Goal: Information Seeking & Learning: Learn about a topic

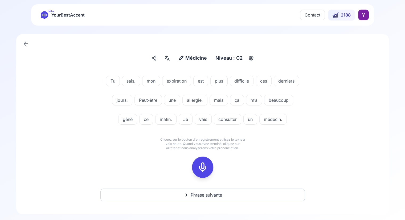
click at [190, 191] on button "Phrase suivante" at bounding box center [202, 195] width 205 height 13
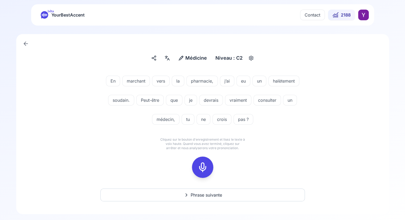
click at [204, 166] on icon at bounding box center [202, 167] width 11 height 11
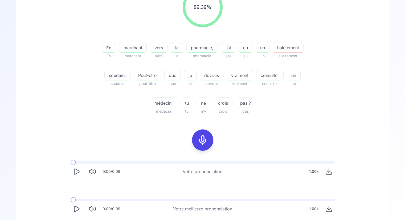
scroll to position [93, 0]
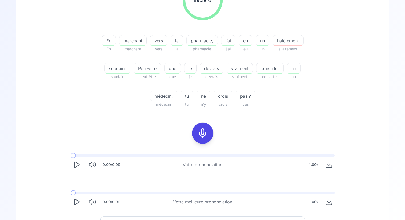
click at [76, 203] on icon "Play" at bounding box center [76, 201] width 7 height 7
click at [76, 170] on button "Play" at bounding box center [77, 165] width 12 height 12
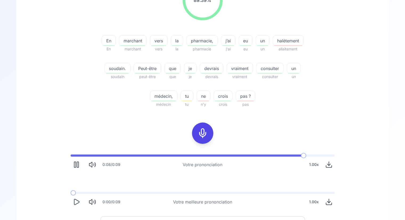
click at [77, 163] on rect "Pause" at bounding box center [78, 165] width 2 height 6
click at [273, 44] on span "halètement" at bounding box center [288, 41] width 30 height 6
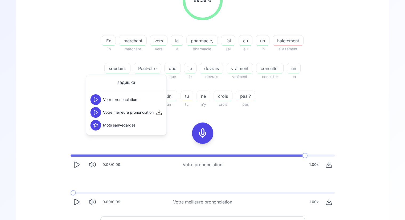
click at [96, 100] on icon at bounding box center [95, 100] width 3 height 4
click at [94, 111] on icon at bounding box center [95, 112] width 3 height 4
click at [97, 100] on icon at bounding box center [95, 99] width 5 height 5
click at [64, 83] on div "89.39 % 89.39 % En En marchant marchant vers vers la la pharmacie, pharmacie j’…" at bounding box center [202, 44] width 307 height 136
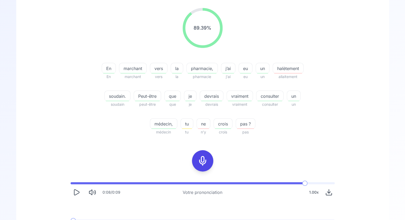
scroll to position [124, 0]
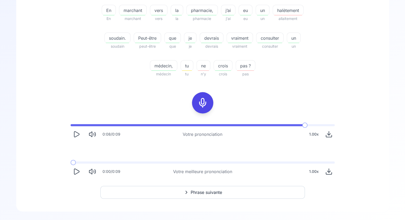
click at [193, 188] on button "Phrase suivante" at bounding box center [202, 192] width 205 height 13
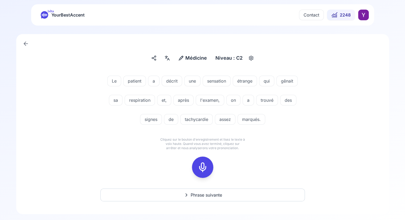
click at [203, 169] on icon at bounding box center [202, 167] width 11 height 11
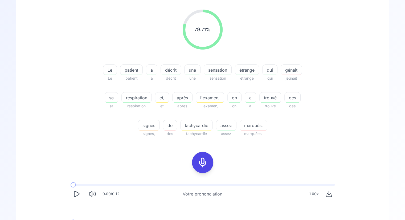
scroll to position [65, 0]
click at [205, 158] on rect at bounding box center [203, 162] width 8 height 8
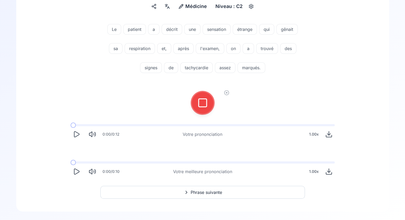
click at [197, 101] on icon at bounding box center [202, 103] width 11 height 11
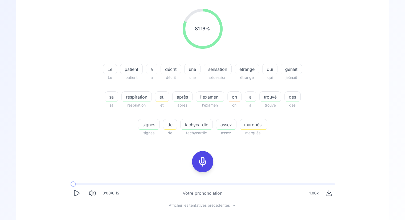
scroll to position [117, 0]
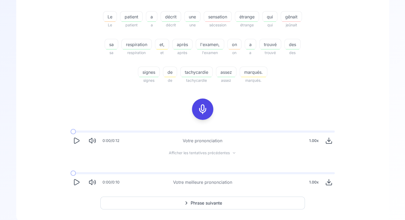
click at [80, 181] on button "Play" at bounding box center [77, 182] width 12 height 12
click at [205, 107] on icon at bounding box center [202, 109] width 11 height 11
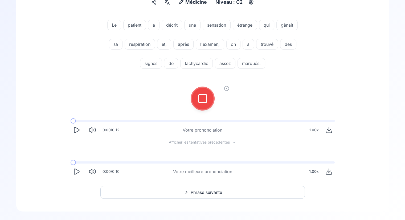
scroll to position [56, 0]
drag, startPoint x: 207, startPoint y: 105, endPoint x: 199, endPoint y: 101, distance: 9.1
click at [199, 101] on icon at bounding box center [202, 98] width 11 height 11
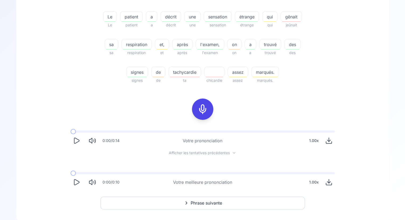
click at [289, 17] on span "gênait" at bounding box center [291, 17] width 21 height 6
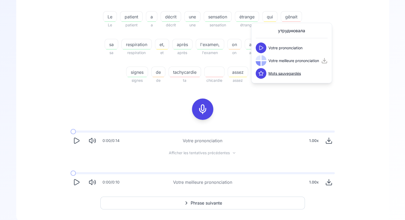
click at [264, 45] on button at bounding box center [261, 48] width 11 height 11
click at [261, 58] on icon at bounding box center [260, 60] width 5 height 5
click at [75, 179] on icon "Play" at bounding box center [76, 182] width 7 height 7
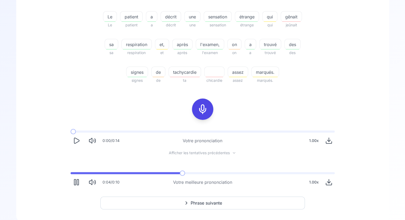
click at [75, 175] on div "0:04 / 0:10 Votre meilleure prononciation 1.00 x" at bounding box center [202, 180] width 273 height 25
click at [76, 181] on rect "Pause" at bounding box center [75, 183] width 2 height 6
click at [208, 113] on div at bounding box center [202, 109] width 13 height 21
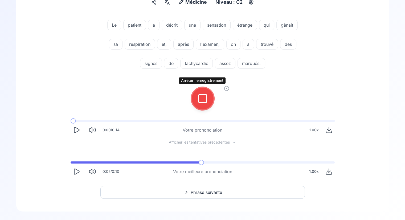
drag, startPoint x: 205, startPoint y: 102, endPoint x: 196, endPoint y: 103, distance: 9.5
click at [196, 103] on button at bounding box center [202, 98] width 21 height 21
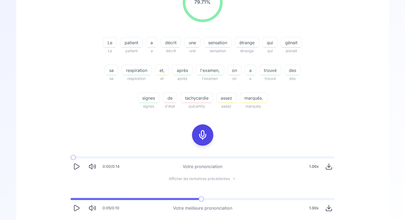
scroll to position [128, 0]
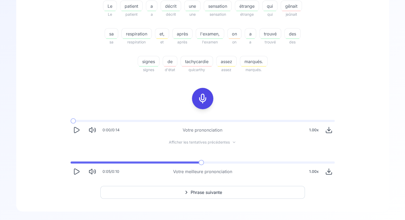
click at [165, 193] on button "Phrase suivante" at bounding box center [202, 192] width 205 height 13
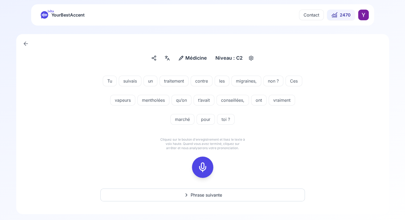
click at [199, 163] on icon at bounding box center [202, 167] width 11 height 11
click at [199, 164] on rect at bounding box center [203, 167] width 8 height 8
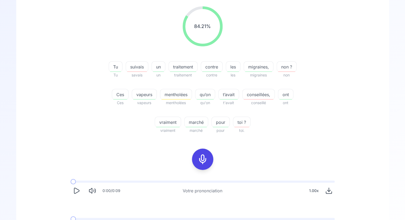
scroll to position [120, 0]
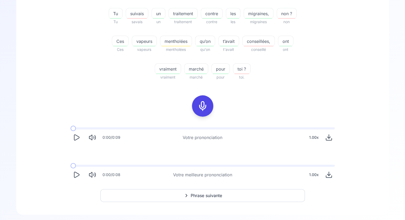
click at [81, 176] on button "Play" at bounding box center [77, 175] width 12 height 12
click at [208, 114] on div at bounding box center [202, 105] width 13 height 21
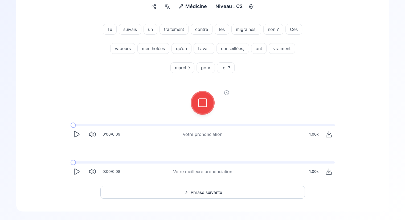
click at [192, 92] on button at bounding box center [202, 102] width 21 height 21
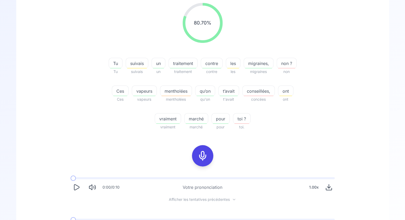
scroll to position [71, 0]
click at [175, 92] on span "mentholées" at bounding box center [175, 90] width 31 height 6
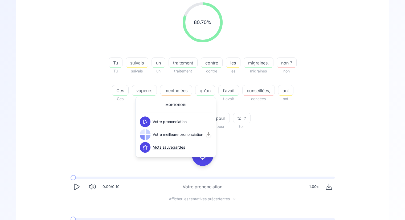
click at [147, 119] on icon at bounding box center [145, 121] width 5 height 5
click at [144, 135] on icon at bounding box center [145, 134] width 5 height 5
click at [112, 129] on div "Tu Tu suivais suivais un un traitement traitement contre contre les les migrain…" at bounding box center [202, 90] width 205 height 79
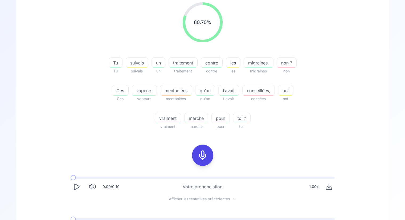
click at [204, 157] on icon at bounding box center [202, 155] width 11 height 11
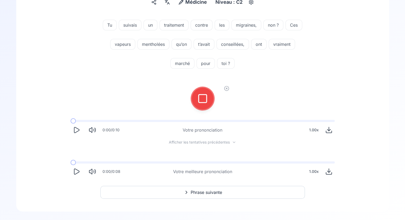
click at [211, 96] on button at bounding box center [202, 98] width 21 height 21
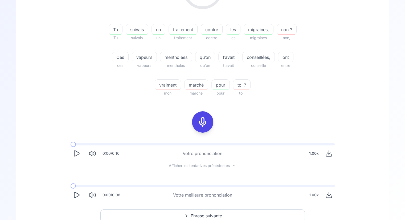
scroll to position [71, 0]
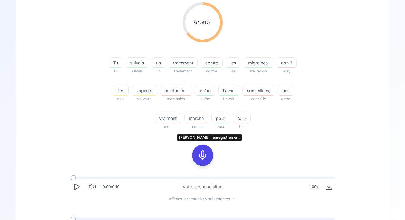
click at [192, 145] on button at bounding box center [202, 155] width 21 height 21
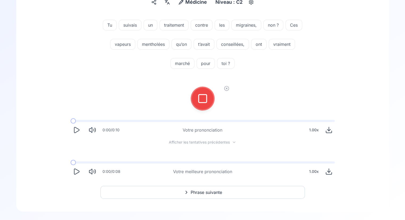
scroll to position [56, 0]
click at [192, 88] on button at bounding box center [202, 98] width 21 height 21
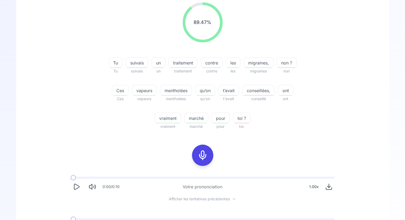
click at [80, 187] on icon "Play" at bounding box center [76, 186] width 7 height 7
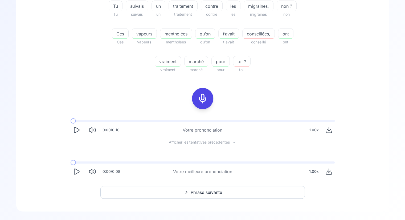
click at [77, 170] on icon "Play" at bounding box center [76, 172] width 5 height 6
click at [73, 173] on icon "Pause" at bounding box center [76, 171] width 7 height 7
click at [78, 133] on icon "Play" at bounding box center [76, 129] width 7 height 7
click at [76, 132] on icon "Pause" at bounding box center [76, 129] width 7 height 7
click at [78, 170] on icon "Play" at bounding box center [76, 172] width 5 height 6
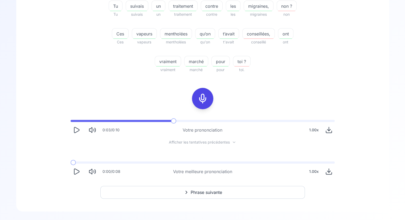
click at [139, 191] on button "Phrase suivante" at bounding box center [202, 192] width 205 height 13
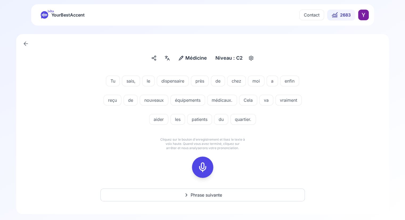
click at [202, 168] on icon at bounding box center [202, 167] width 11 height 11
click at [192, 157] on button at bounding box center [202, 167] width 21 height 21
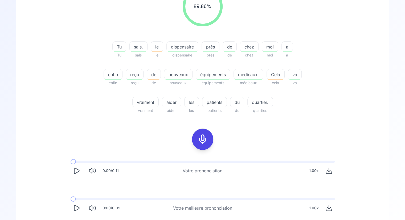
scroll to position [87, 0]
click at [192, 128] on button at bounding box center [202, 138] width 21 height 21
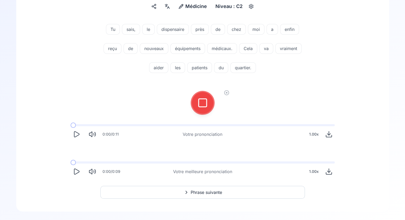
scroll to position [52, 0]
click at [192, 92] on button at bounding box center [202, 102] width 21 height 21
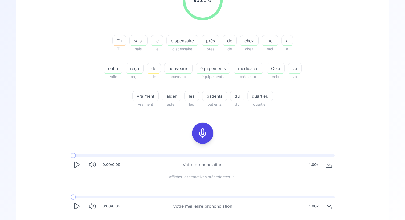
scroll to position [95, 0]
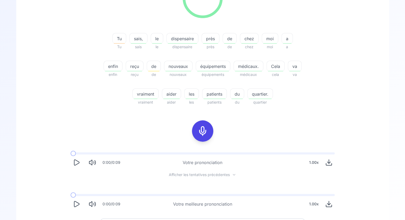
click at [78, 163] on icon "Play" at bounding box center [76, 162] width 7 height 7
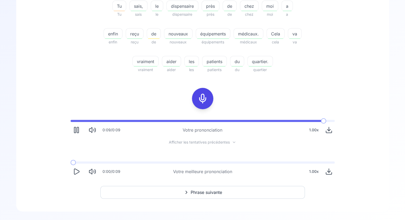
scroll to position [128, 0]
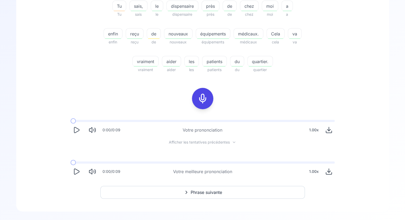
click at [184, 190] on icon at bounding box center [186, 192] width 6 height 5
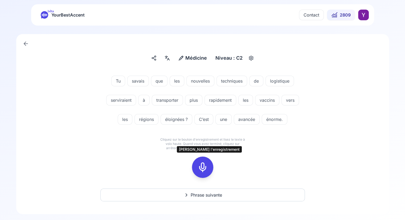
click at [203, 165] on icon at bounding box center [202, 167] width 11 height 11
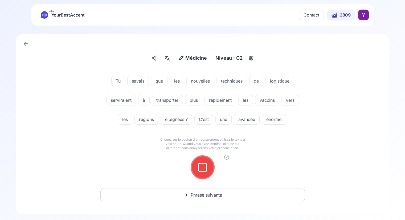
click at [192, 157] on button at bounding box center [202, 167] width 21 height 21
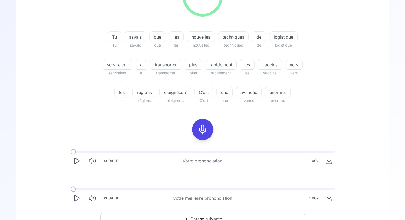
scroll to position [97, 0]
click at [168, 93] on span "éloignées ?" at bounding box center [175, 92] width 31 height 6
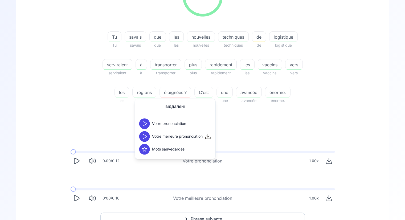
click at [146, 121] on button at bounding box center [144, 123] width 11 height 11
click at [147, 121] on icon at bounding box center [144, 123] width 5 height 5
click at [146, 135] on icon at bounding box center [144, 136] width 5 height 5
click at [104, 123] on div "97.10 % 97.10 % Tu Tu savais savais que que les les nouvelles nouvelles techniq…" at bounding box center [202, 90] width 347 height 236
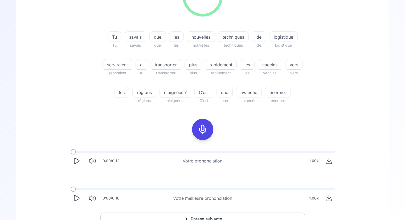
click at [78, 160] on icon "Play" at bounding box center [76, 161] width 5 height 6
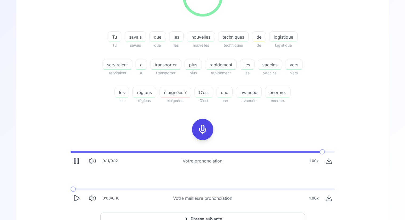
click at [77, 201] on icon "Play" at bounding box center [76, 198] width 7 height 7
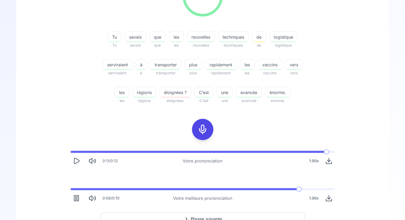
click at [163, 93] on span "éloignées ?" at bounding box center [175, 92] width 31 height 6
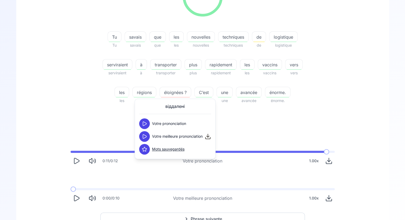
click at [288, 123] on div "97.10 % 97.10 % Tu Tu savais savais que que les les nouvelles nouvelles techniq…" at bounding box center [202, 90] width 347 height 236
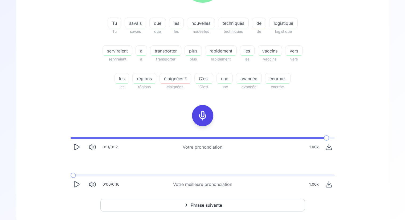
scroll to position [124, 0]
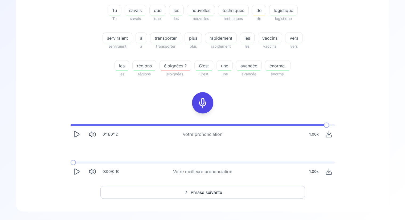
click at [206, 194] on span "Phrase suivante" at bounding box center [206, 192] width 31 height 6
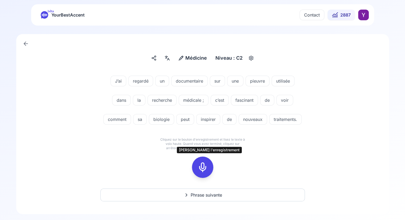
drag, startPoint x: 204, startPoint y: 163, endPoint x: 163, endPoint y: 162, distance: 40.2
click at [163, 162] on div "J’ai regardé un documentaire sur une pieuvre utilisée dans la recherche médical…" at bounding box center [202, 126] width 347 height 115
click at [264, 78] on span "pieuvre" at bounding box center [257, 81] width 23 height 6
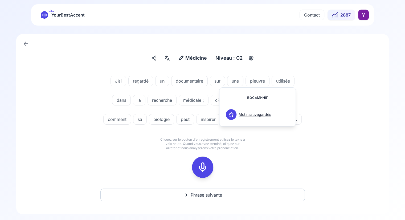
click at [340, 132] on div "J’ai regardé un documentaire sur une pieuvre utilisée dans la recherche médical…" at bounding box center [202, 101] width 307 height 64
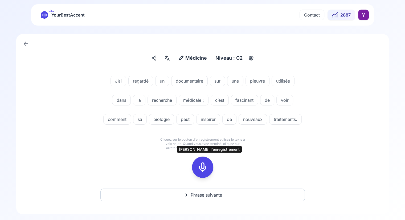
click at [205, 168] on icon at bounding box center [202, 167] width 11 height 11
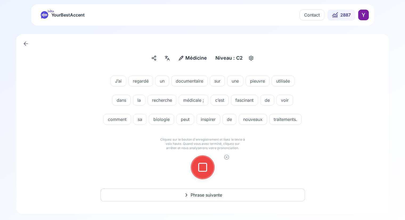
click at [192, 157] on button at bounding box center [202, 167] width 21 height 21
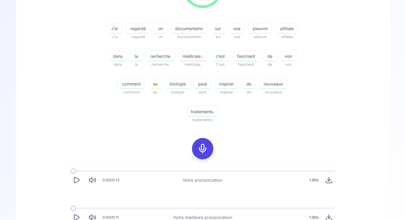
scroll to position [150, 0]
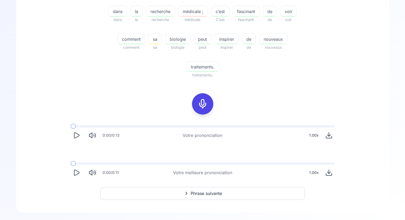
click at [77, 170] on icon "Play" at bounding box center [76, 172] width 7 height 7
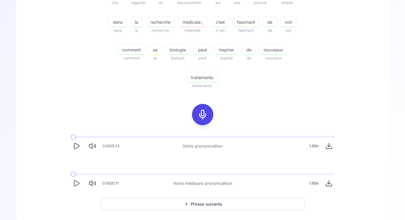
scroll to position [139, 0]
click at [175, 206] on button "Phrase suivante" at bounding box center [202, 204] width 205 height 13
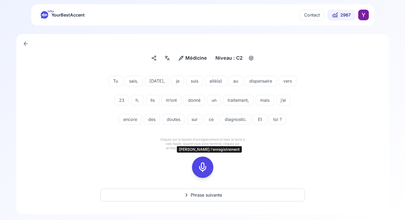
click at [208, 173] on div at bounding box center [202, 167] width 13 height 21
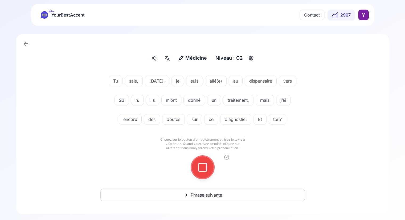
click at [192, 157] on button at bounding box center [202, 167] width 21 height 21
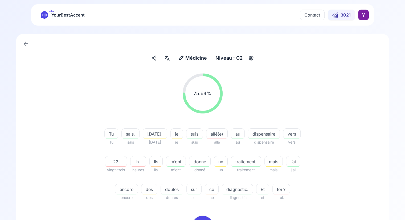
click at [196, 59] on span "Médicine" at bounding box center [196, 57] width 22 height 7
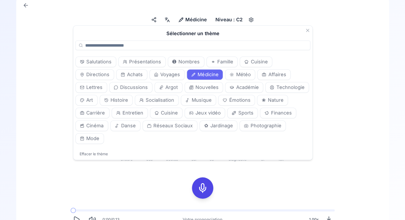
scroll to position [38, 0]
click at [121, 124] on span "Danse" at bounding box center [128, 125] width 15 height 7
click at [9, 119] on div "Médicine Médicine Niveau : C2 75.64 % 75.64 % Tu Tu sais, sais [DATE], [DATE] j…" at bounding box center [202, 146] width 405 height 318
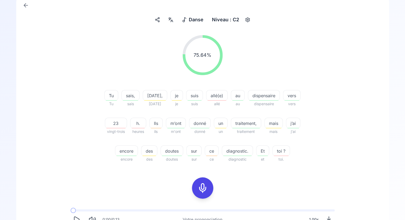
click at [42, 125] on div "75.64 % 75.64 % Tu Tu sais, sais [DATE], [DATE] je je suis suis allé(e) allé au…" at bounding box center [202, 149] width 347 height 236
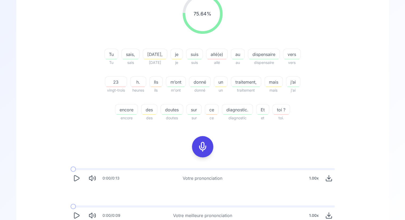
scroll to position [124, 0]
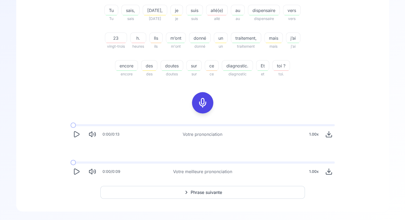
click at [176, 191] on button "Phrase suivante" at bounding box center [202, 192] width 205 height 13
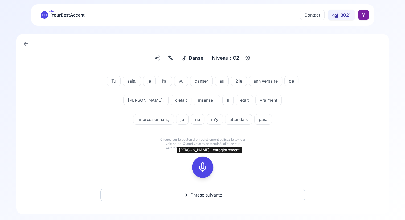
click at [207, 164] on icon at bounding box center [202, 167] width 11 height 11
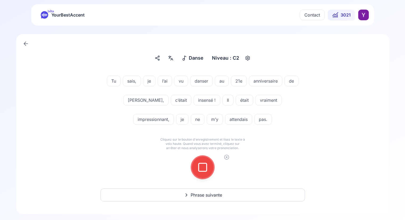
click at [207, 165] on icon at bounding box center [202, 167] width 11 height 11
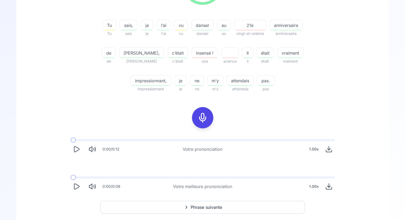
scroll to position [109, 0]
click at [74, 188] on icon "Play" at bounding box center [76, 186] width 5 height 6
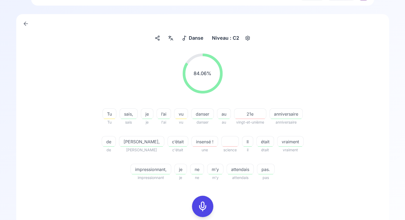
scroll to position [20, 0]
click at [169, 38] on icon at bounding box center [171, 38] width 6 height 5
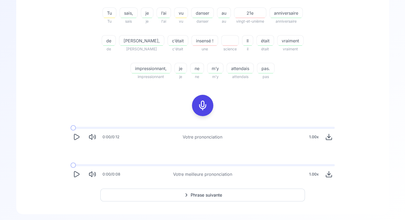
scroll to position [124, 0]
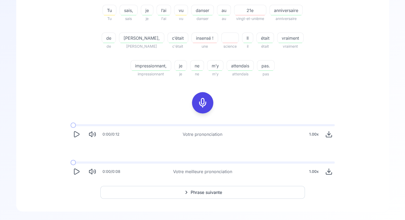
click at [147, 196] on button "Phrase suivante" at bounding box center [202, 192] width 205 height 13
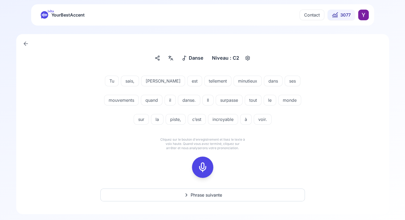
click at [199, 169] on rect at bounding box center [203, 167] width 8 height 8
click at [199, 170] on rect at bounding box center [203, 167] width 8 height 8
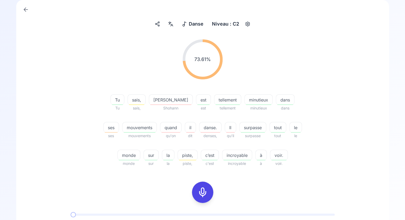
scroll to position [36, 0]
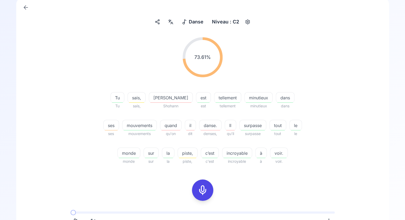
click at [200, 188] on icon at bounding box center [202, 190] width 11 height 11
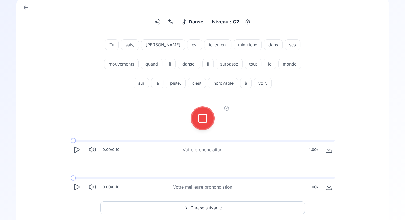
click at [192, 108] on button at bounding box center [202, 118] width 21 height 21
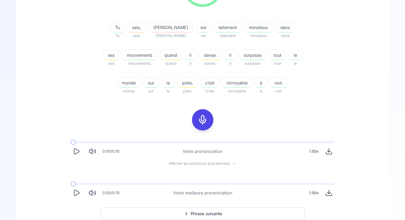
scroll to position [128, 0]
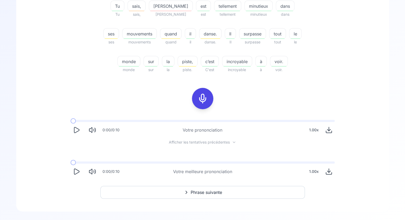
click at [193, 195] on span "Phrase suivante" at bounding box center [206, 192] width 31 height 6
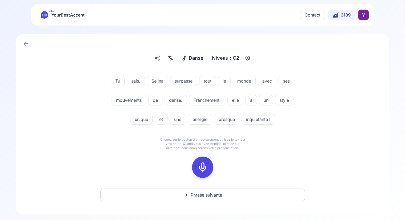
scroll to position [3, 0]
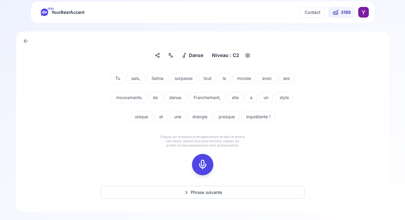
click at [202, 161] on rect at bounding box center [203, 165] width 8 height 8
click at [192, 154] on button at bounding box center [202, 164] width 21 height 21
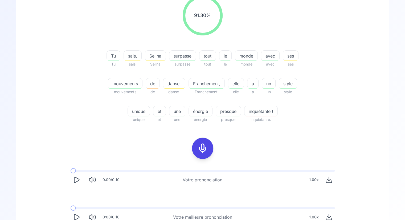
scroll to position [79, 0]
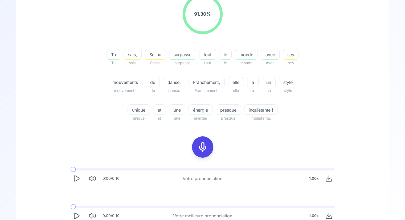
click at [77, 179] on icon "Play" at bounding box center [76, 178] width 7 height 7
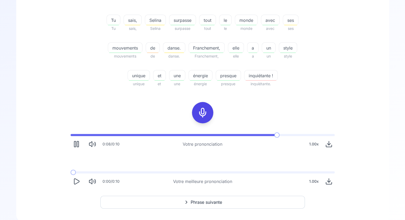
scroll to position [121, 0]
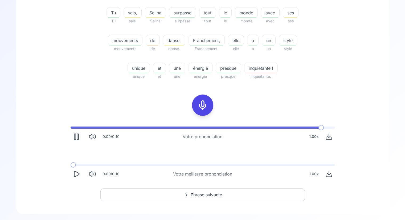
click at [78, 175] on icon "Play" at bounding box center [76, 174] width 5 height 6
click at [99, 166] on span at bounding box center [87, 165] width 32 height 2
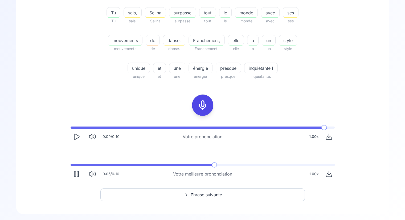
scroll to position [124, 0]
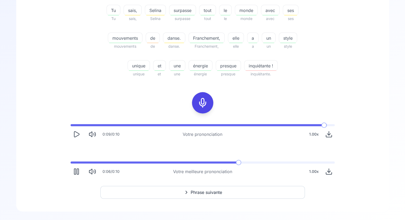
click at [162, 195] on button "Phrase suivante" at bounding box center [202, 192] width 205 height 13
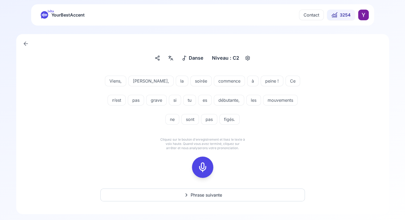
click at [203, 166] on icon at bounding box center [202, 167] width 11 height 11
click at [204, 171] on icon at bounding box center [202, 167] width 11 height 11
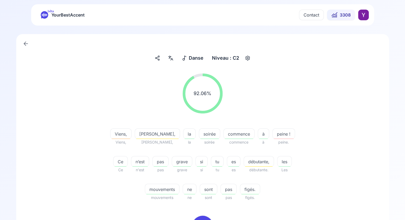
click at [240, 191] on span "figés." at bounding box center [250, 189] width 20 height 6
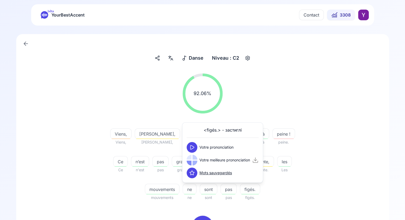
click at [266, 201] on div "92.06 % 92.06 % [DEMOGRAPHIC_DATA], [DEMOGRAPHIC_DATA], [PERSON_NAME], la la so…" at bounding box center [202, 137] width 307 height 136
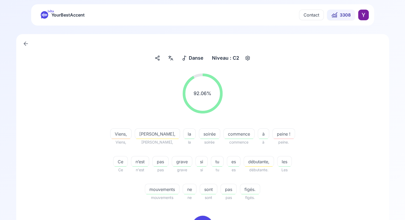
click at [171, 63] on div "Danse Danse Niveau : C2 92.06 % 92.06 % [DEMOGRAPHIC_DATA], Viens, [PERSON_NAME…" at bounding box center [202, 184] width 373 height 301
click at [171, 60] on icon at bounding box center [171, 57] width 6 height 5
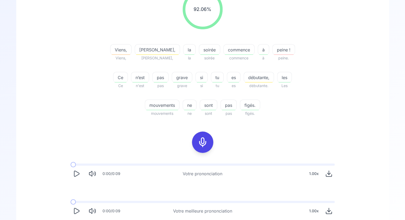
scroll to position [55, 0]
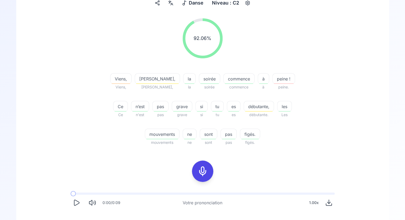
click at [273, 77] on span "peine !" at bounding box center [284, 79] width 22 height 6
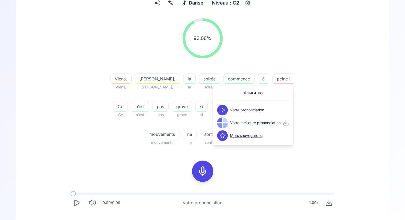
click at [274, 65] on div "92.06 % 92.06 % [DEMOGRAPHIC_DATA], [DEMOGRAPHIC_DATA], [PERSON_NAME], la la so…" at bounding box center [202, 82] width 307 height 136
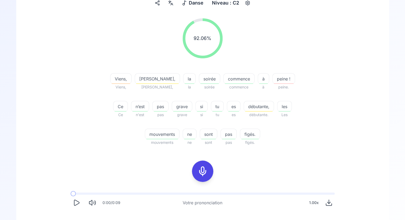
scroll to position [124, 0]
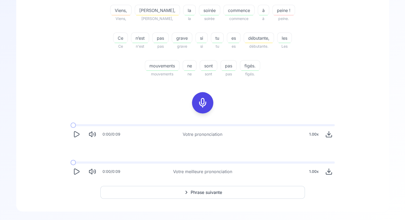
click at [209, 192] on span "Phrase suivante" at bounding box center [206, 192] width 31 height 6
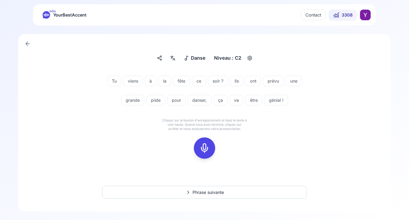
click at [213, 150] on button at bounding box center [204, 147] width 21 height 21
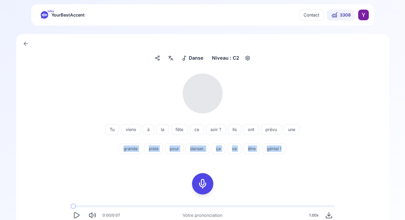
drag, startPoint x: 171, startPoint y: 179, endPoint x: 87, endPoint y: 173, distance: 83.3
click at [87, 173] on div "Tu viens à la fête ce soir ? Ils ont prévu une grande piste pour danser, ça va …" at bounding box center [202, 165] width 347 height 193
click at [99, 169] on div "Tu viens à la fête ce soir ? Ils ont prévu une grande piste pour danser, ça va …" at bounding box center [202, 165] width 347 height 193
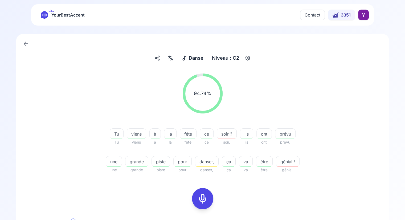
click at [172, 58] on icon at bounding box center [171, 57] width 6 height 5
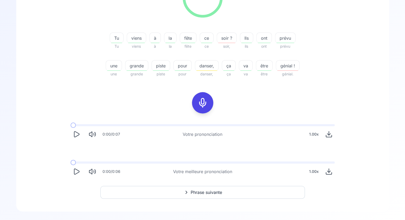
click at [179, 188] on button "Phrase suivante" at bounding box center [202, 192] width 205 height 13
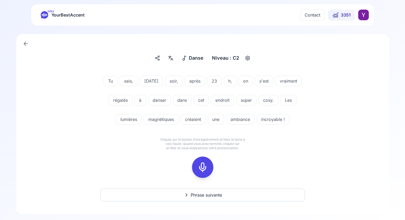
click at [180, 197] on button "Phrase suivante" at bounding box center [202, 195] width 205 height 13
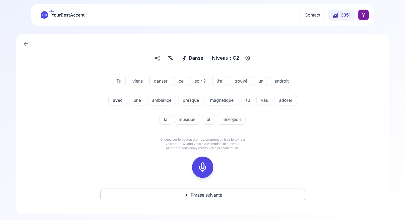
click at [199, 163] on rect at bounding box center [203, 167] width 8 height 8
click at [197, 164] on div at bounding box center [202, 167] width 13 height 21
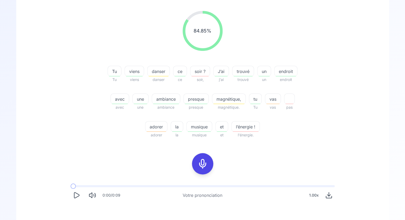
scroll to position [62, 0]
click at [192, 154] on button at bounding box center [202, 164] width 21 height 21
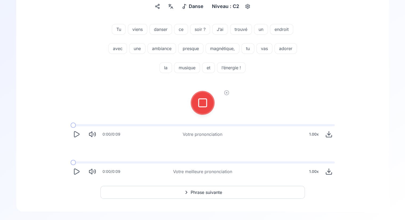
click at [192, 92] on button at bounding box center [202, 102] width 21 height 21
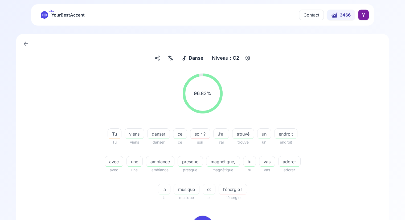
scroll to position [0, 0]
click at [106, 189] on div "Tu Tu viens viens danser danser ce ce soir ? soir J’ai j'ai trouvé trouvé un un…" at bounding box center [202, 161] width 205 height 79
click at [73, 14] on span "YourBestAccent" at bounding box center [67, 14] width 33 height 7
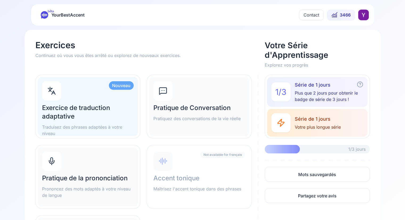
click at [179, 120] on p "Pratiquez des conversations de la vie réelle" at bounding box center [199, 118] width 92 height 6
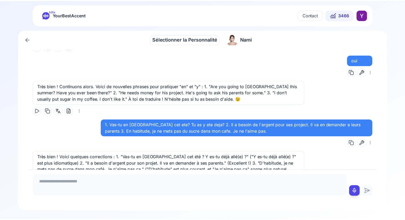
scroll to position [3603, 0]
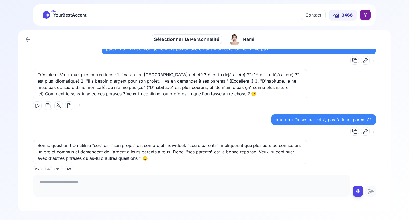
click at [37, 103] on icon at bounding box center [37, 105] width 5 height 5
click at [79, 94] on html "bêta YourBestAccent Contact 3466 Sélectionner la Personnalité Sélectionner la P…" at bounding box center [204, 110] width 409 height 220
click at [101, 110] on html "bêta YourBestAccent Contact 3466 Sélectionner la Personnalité Sélectionner la P…" at bounding box center [204, 110] width 409 height 220
click at [340, 16] on button "3466" at bounding box center [343, 15] width 28 height 11
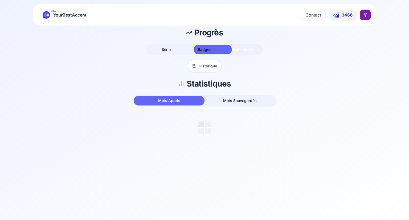
click at [253, 47] on button "Statistiques" at bounding box center [243, 50] width 38 height 10
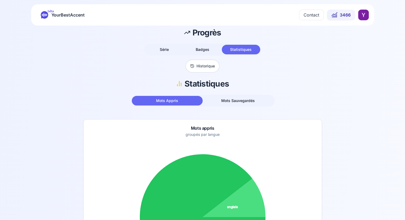
click at [243, 95] on div "Mots Appris Mots Sauvegardés" at bounding box center [203, 101] width 144 height 12
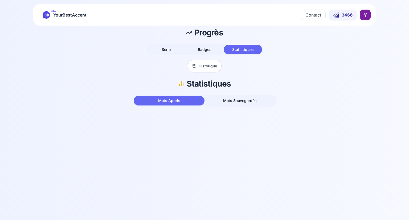
click at [243, 99] on span "Mots Sauvegardés" at bounding box center [240, 100] width 34 height 5
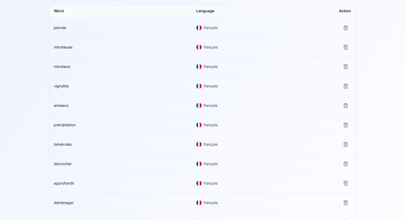
scroll to position [133, 0]
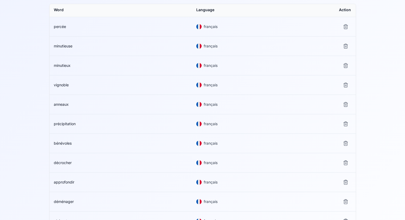
click at [63, 163] on span "décrocher" at bounding box center [63, 162] width 18 height 5
click at [34, 148] on div "Toutes les langues Word Language Action percée français minutieuse français min…" at bounding box center [202, 198] width 401 height 428
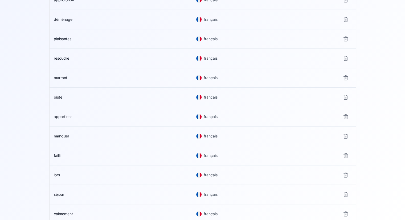
scroll to position [316, 0]
click at [59, 153] on span "failli" at bounding box center [57, 155] width 7 height 5
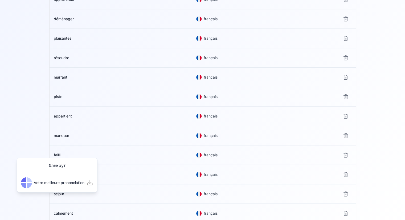
click at [141, 130] on td "manquer" at bounding box center [121, 135] width 143 height 19
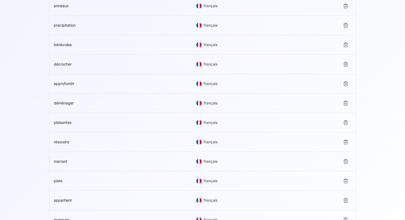
scroll to position [230, 0]
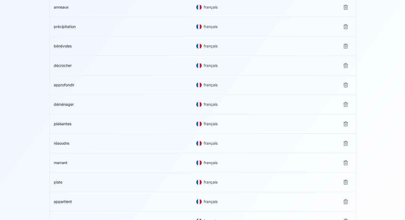
click at [64, 83] on span "approfondir" at bounding box center [64, 85] width 21 height 5
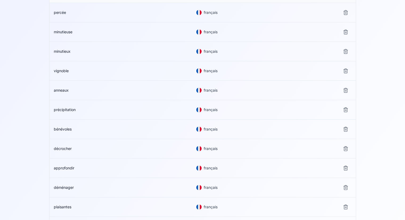
scroll to position [117, 0]
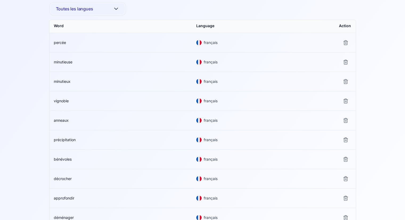
drag, startPoint x: 128, startPoint y: 127, endPoint x: 91, endPoint y: 92, distance: 49.9
click at [91, 92] on td "vignoble" at bounding box center [121, 100] width 143 height 19
click at [20, 61] on div "Toutes les langues Word Language Action percée français minutieuse français min…" at bounding box center [202, 214] width 401 height 428
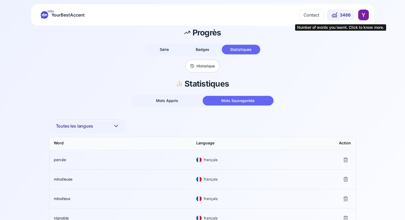
click at [339, 12] on button "3466" at bounding box center [341, 15] width 28 height 11
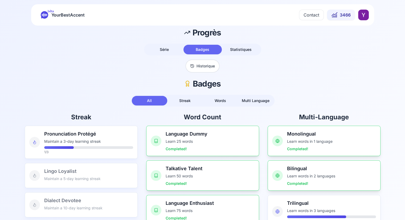
click at [58, 16] on span "YourBestAccent" at bounding box center [67, 14] width 33 height 7
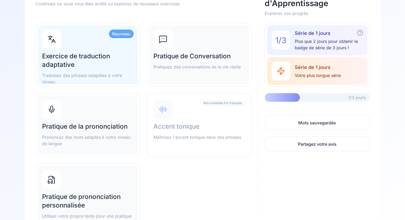
scroll to position [87, 0]
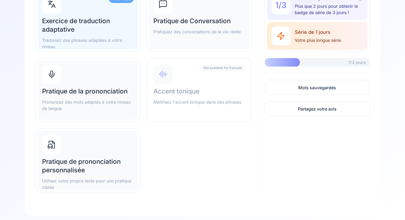
click at [286, 105] on link "Partagez votre avis" at bounding box center [317, 108] width 105 height 15
